Goal: Find specific page/section: Find specific page/section

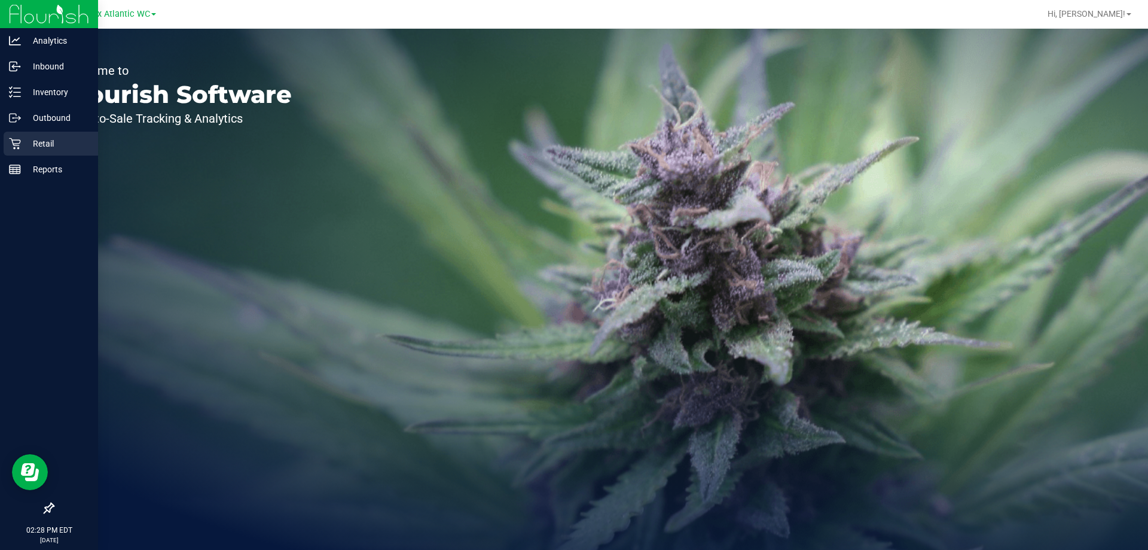
click at [26, 148] on p "Retail" at bounding box center [57, 143] width 72 height 14
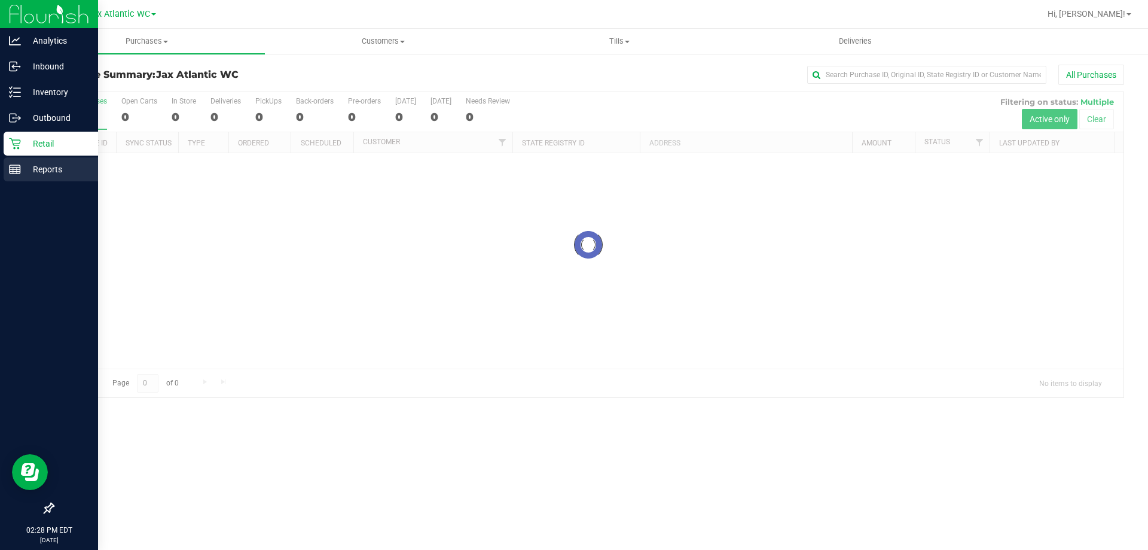
click at [31, 164] on p "Reports" at bounding box center [57, 169] width 72 height 14
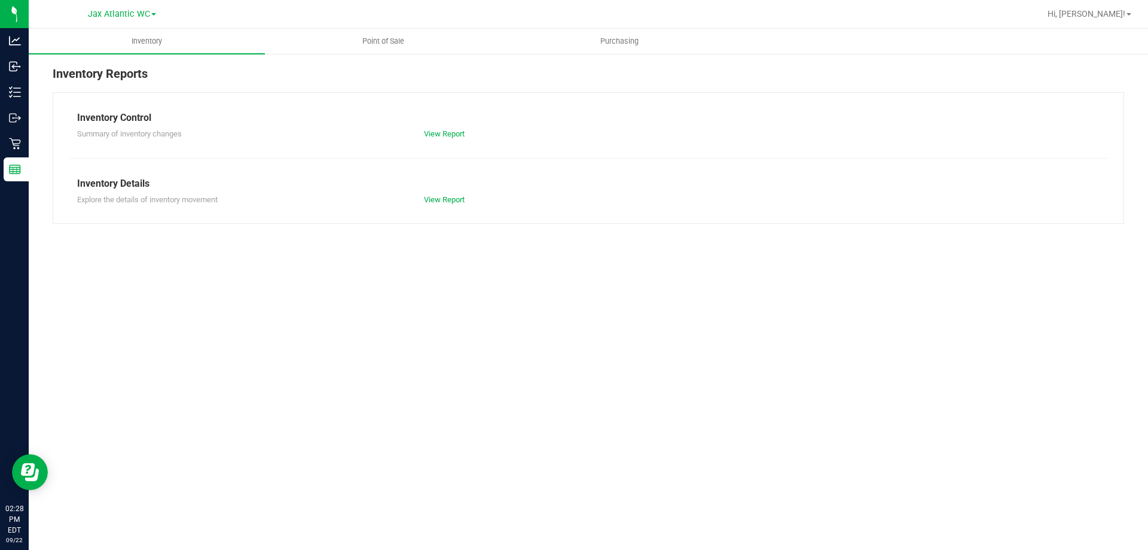
click at [398, 58] on div "Inventory Reports Inventory Control Summary of inventory changes View Report In…" at bounding box center [589, 144] width 1120 height 183
click at [396, 44] on span "Point of Sale" at bounding box center [383, 41] width 74 height 11
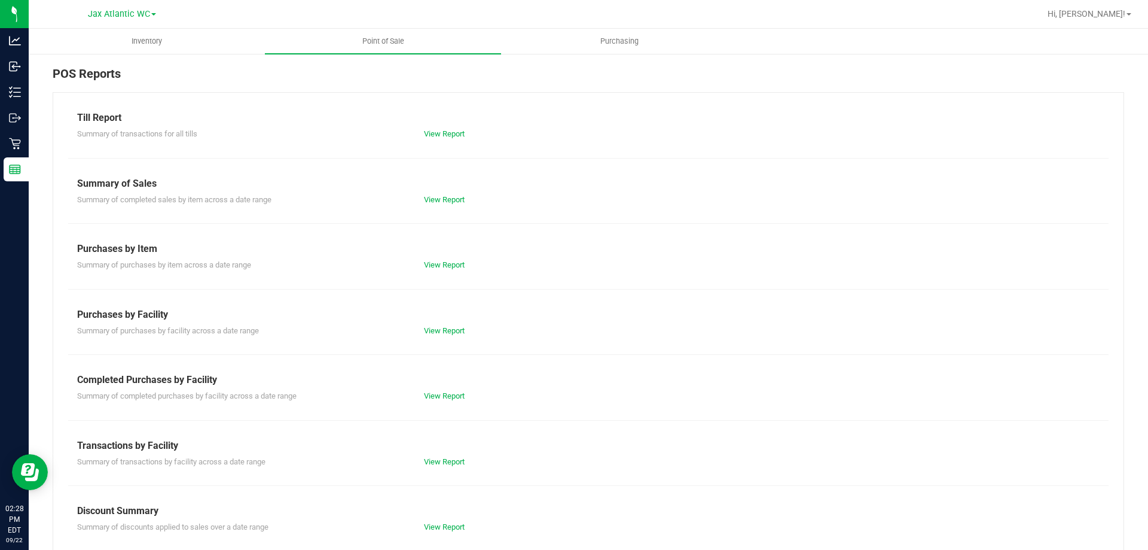
drag, startPoint x: 426, startPoint y: 123, endPoint x: 434, endPoint y: 142, distance: 20.9
click at [427, 126] on div "Till Report Summary of transactions for all tills View Report" at bounding box center [588, 125] width 1023 height 29
click at [434, 141] on div "Till Report Summary of transactions for all tills View Report Summary of Sales …" at bounding box center [589, 354] width 1072 height 525
click at [443, 129] on link "View Report" at bounding box center [444, 133] width 41 height 9
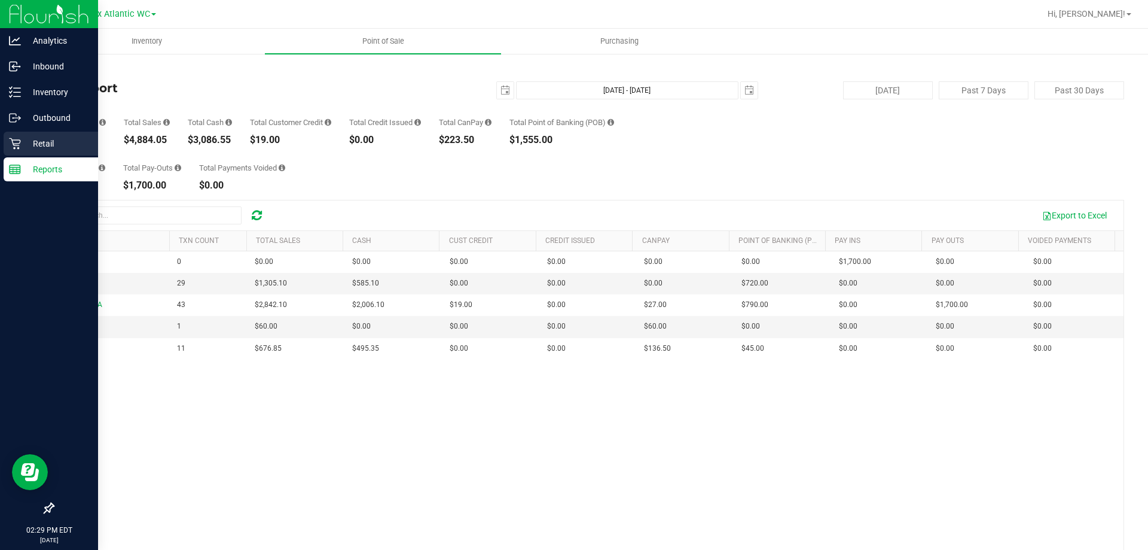
click at [42, 137] on p "Retail" at bounding box center [57, 143] width 72 height 14
